Goal: Task Accomplishment & Management: Use online tool/utility

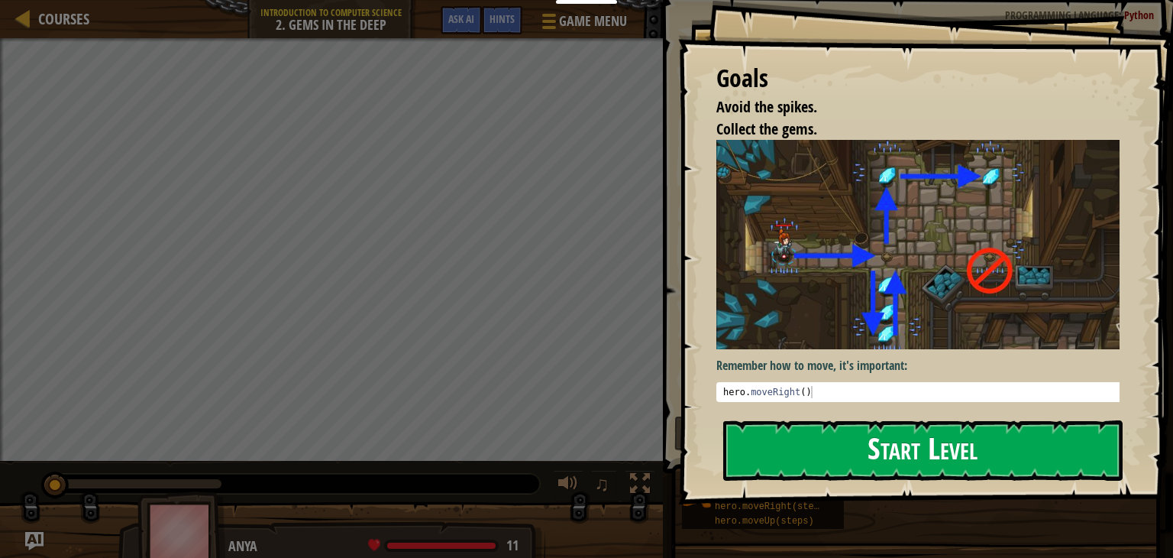
click at [875, 466] on button "Start Level" at bounding box center [923, 450] width 400 height 60
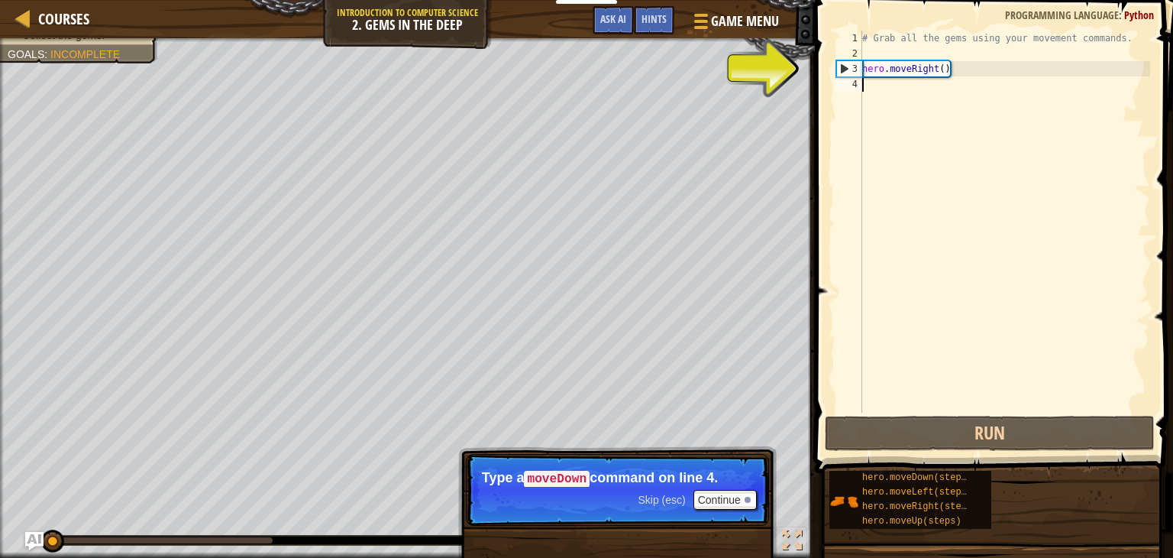
click at [940, 71] on div "# Grab all the gems using your movement commands. hero . moveRight ( )" at bounding box center [1004, 237] width 291 height 413
type textarea "hero.moveRight(1)"
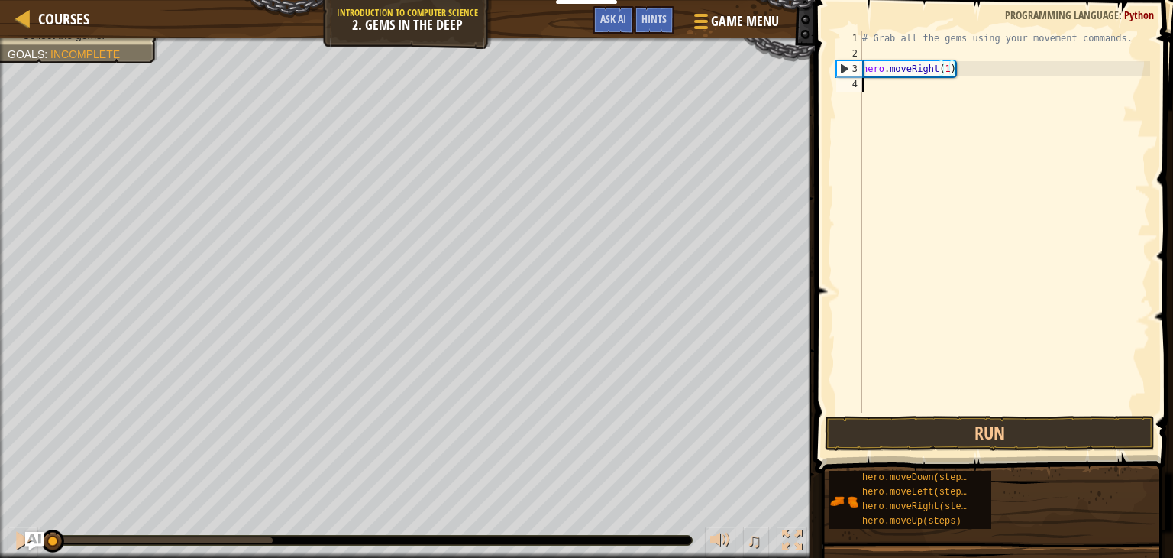
scroll to position [7, 0]
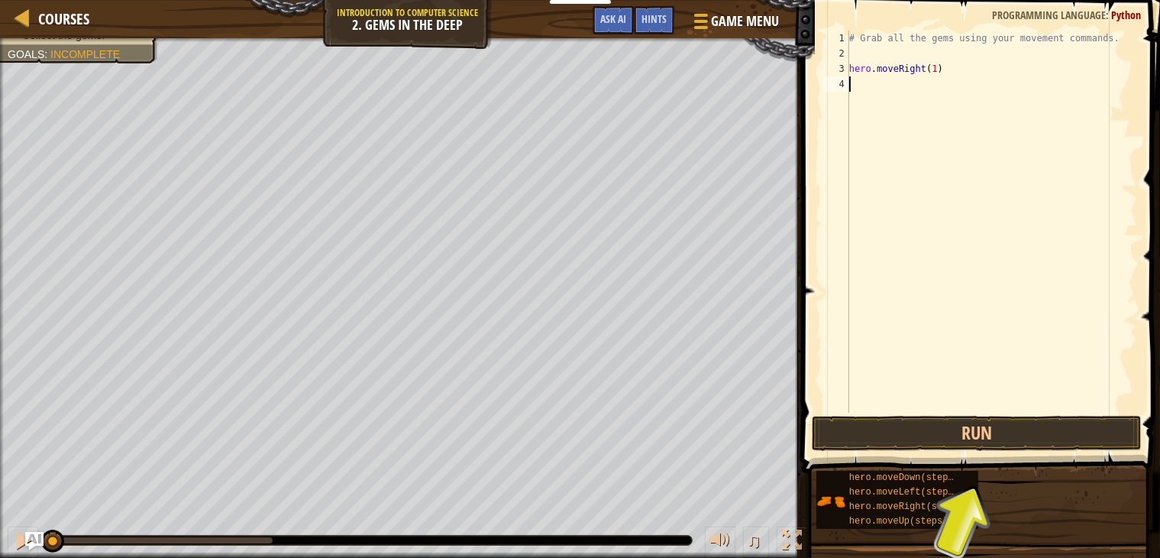
click at [887, 95] on div "# Grab all the gems using your movement commands. hero . moveRight ( 1 )" at bounding box center [991, 237] width 291 height 413
type textarea "hero.moveDown(1)"
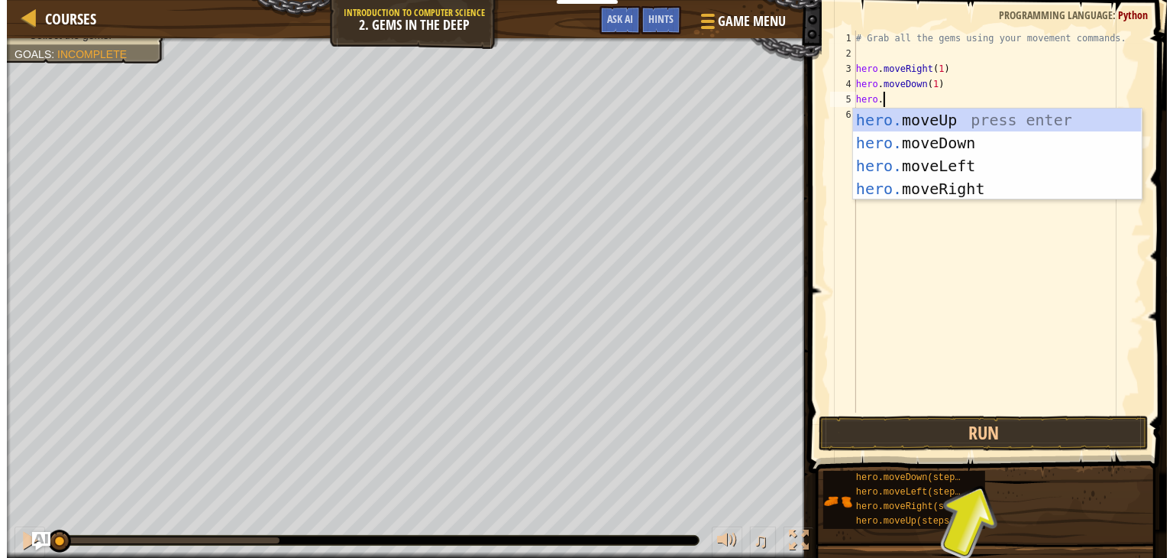
scroll to position [7, 2]
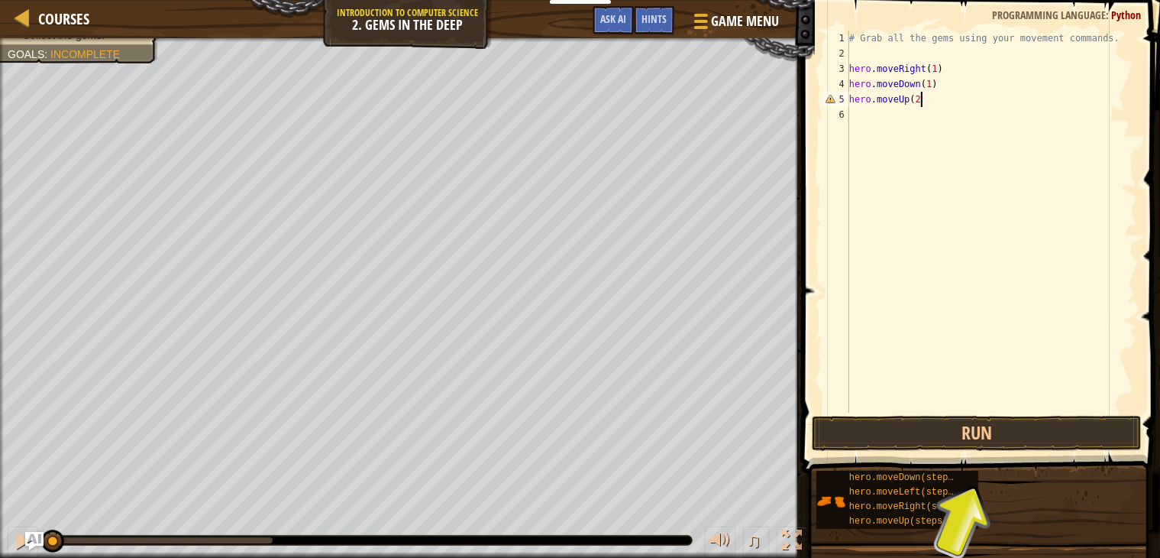
type textarea "hero.moveUp(2)"
click at [892, 116] on div "# Grab all the gems using your movement commands. hero . moveRight ( 1 ) hero .…" at bounding box center [991, 237] width 291 height 413
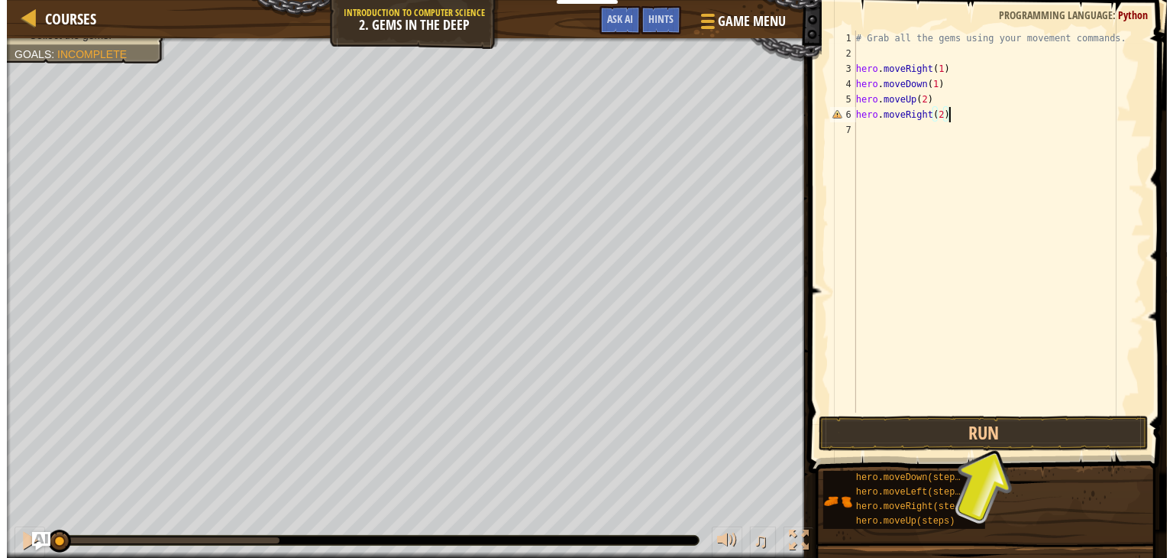
scroll to position [7, 6]
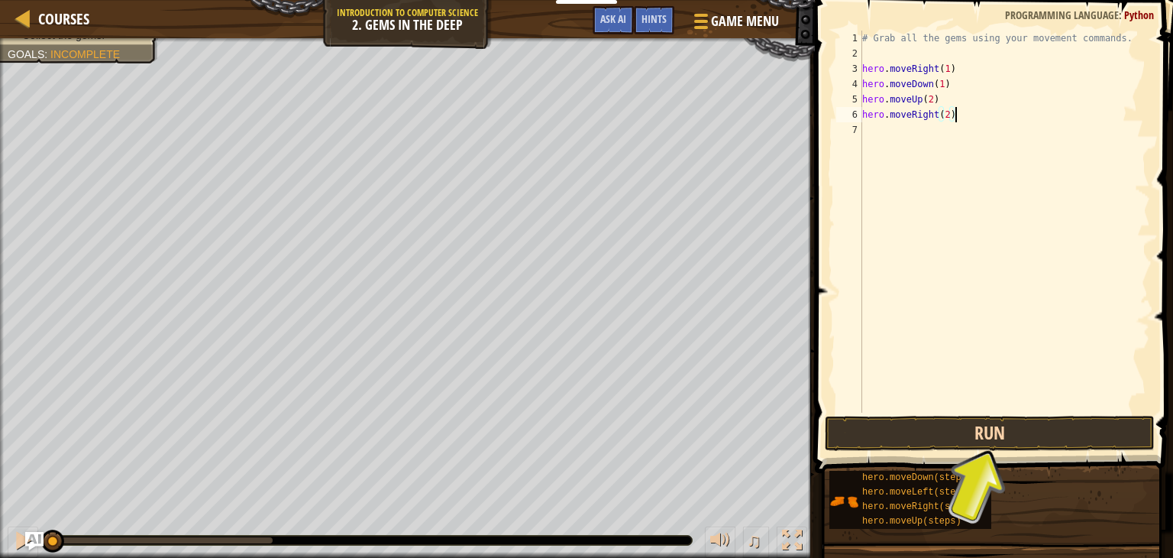
type textarea "hero.moveRight(2)"
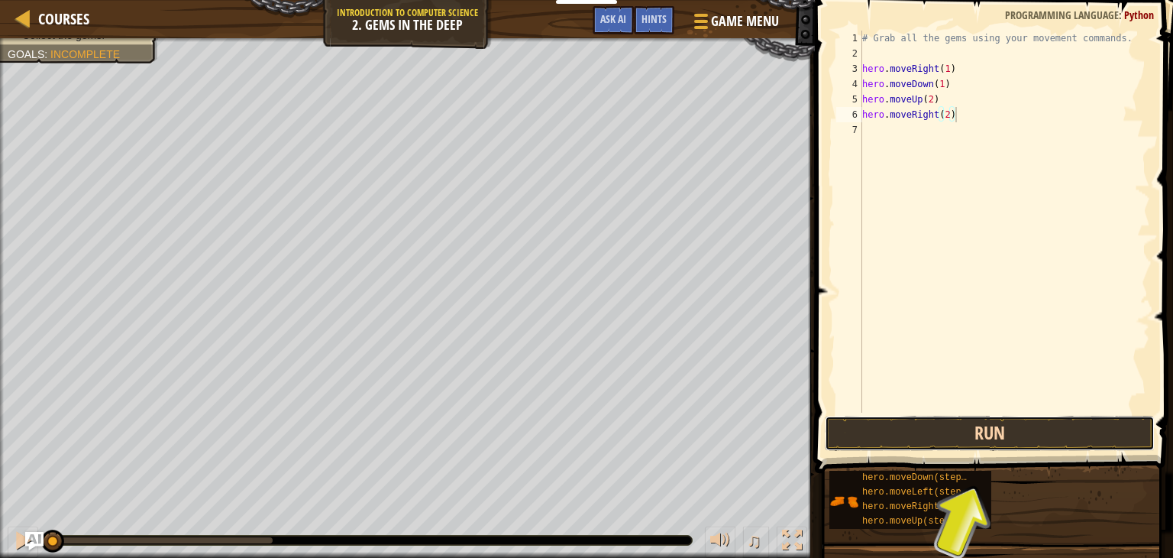
click at [909, 435] on button "Run" at bounding box center [990, 433] width 330 height 35
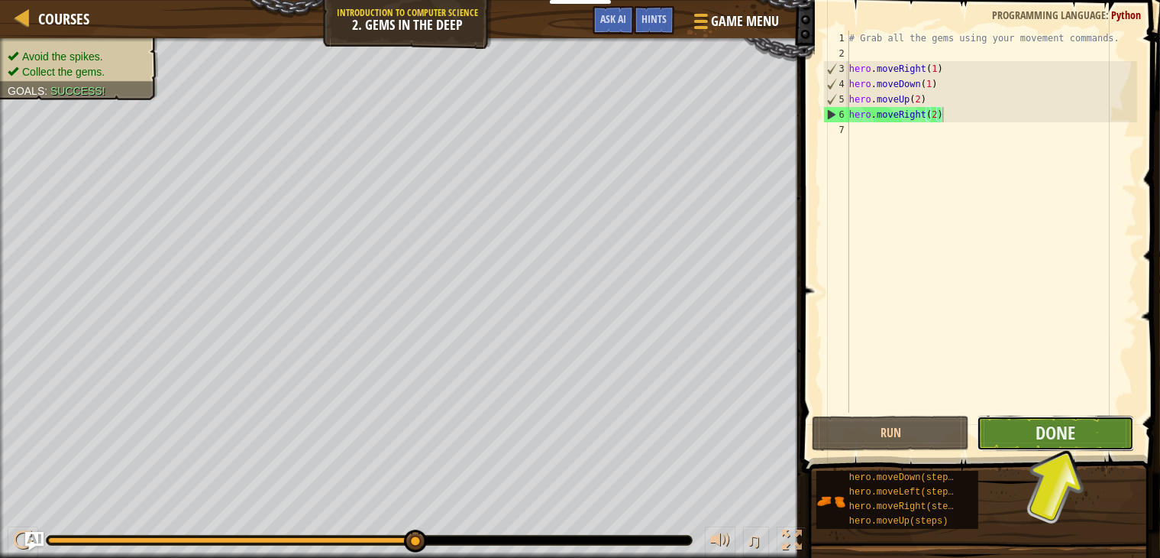
click at [1034, 432] on button "Done" at bounding box center [1055, 433] width 157 height 35
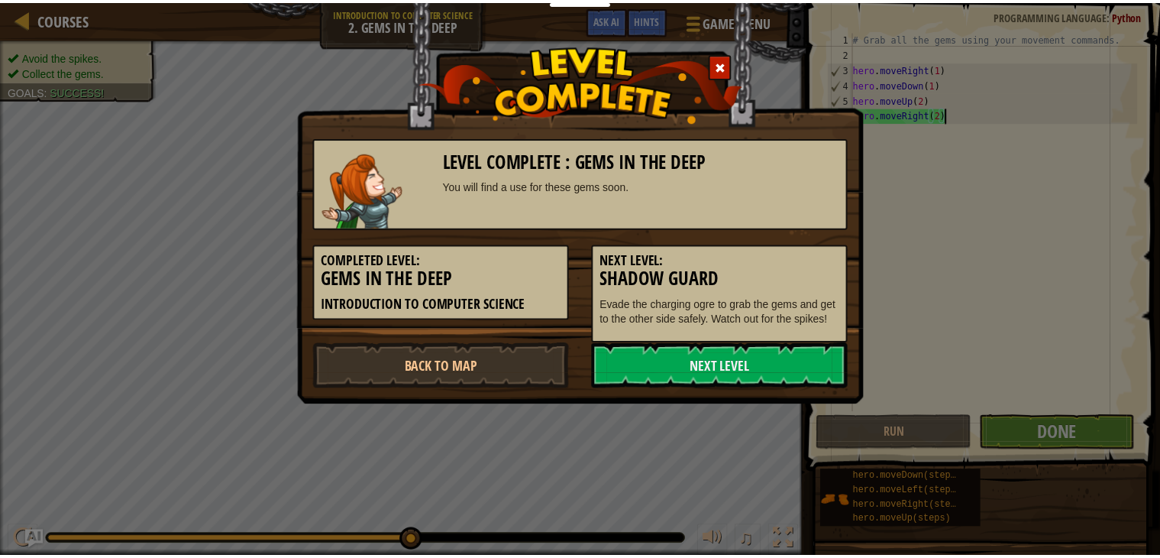
scroll to position [7, 6]
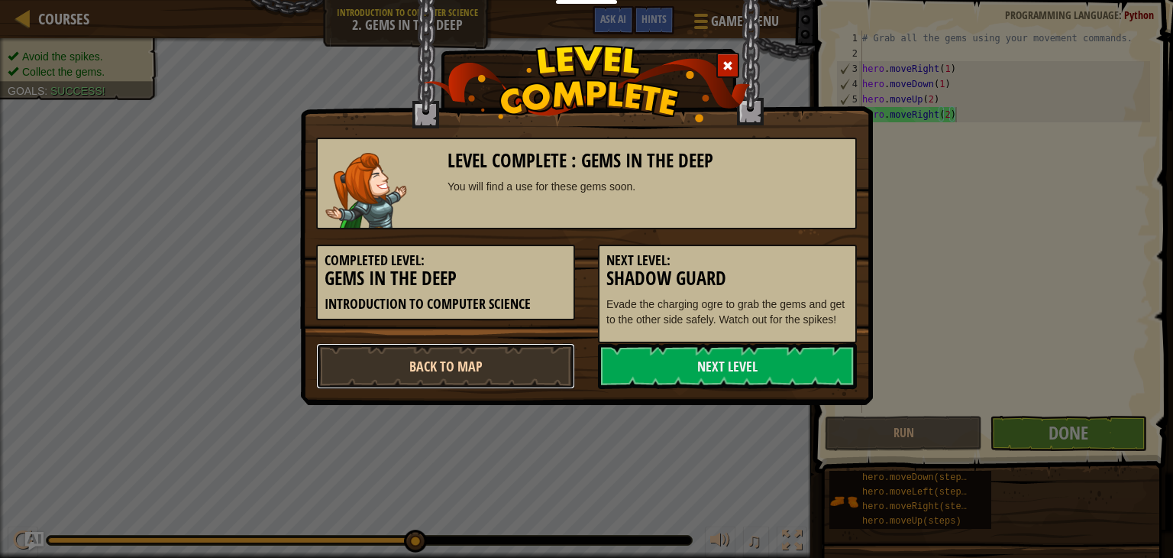
click at [437, 353] on link "Back to Map" at bounding box center [445, 366] width 259 height 46
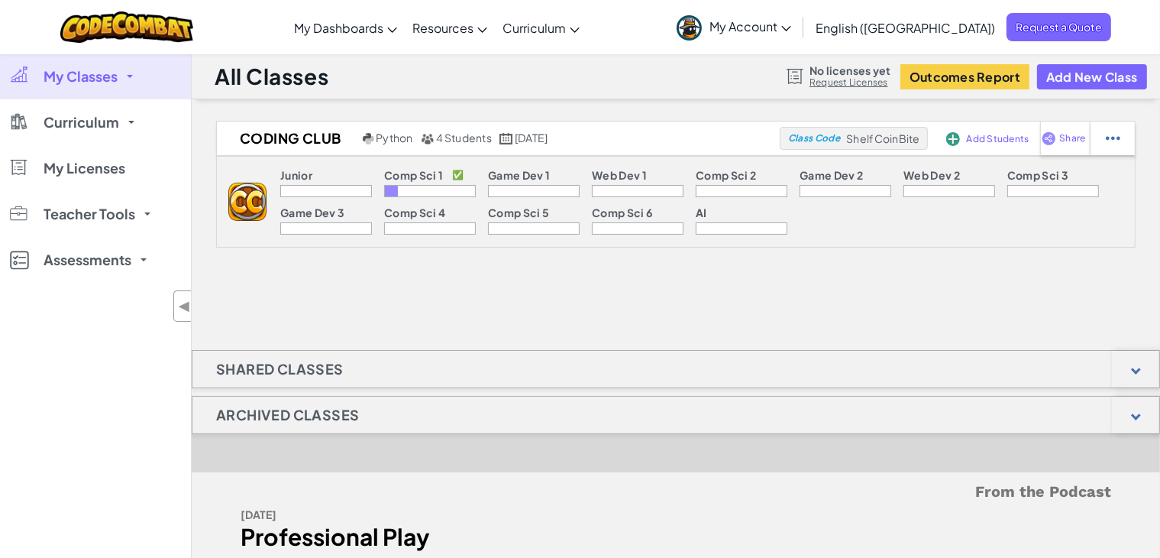
click at [393, 288] on div "Coding Club Python 4 Students [DATE] Class Code ShelfCoinBite Add Students Shar…" at bounding box center [676, 393] width 969 height 545
